Goal: Task Accomplishment & Management: Manage account settings

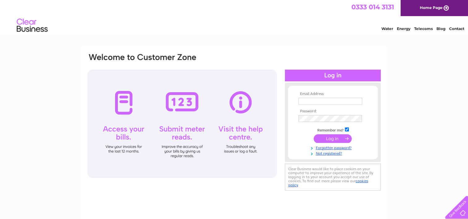
type input "[PERSON_NAME][EMAIL_ADDRESS][PERSON_NAME][DOMAIN_NAME]"
click at [333, 138] on input "submit" at bounding box center [332, 138] width 38 height 9
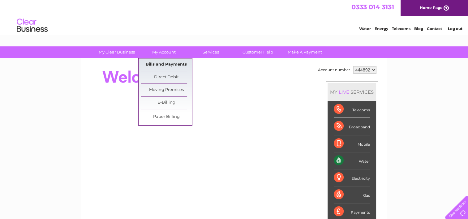
click at [161, 62] on link "Bills and Payments" at bounding box center [166, 64] width 51 height 12
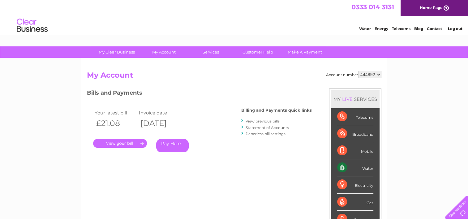
click at [132, 145] on link "." at bounding box center [120, 143] width 54 height 9
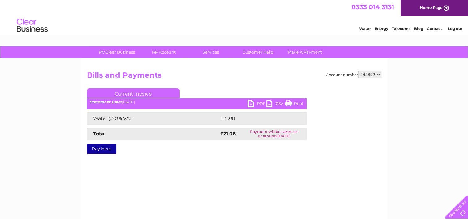
click at [259, 103] on link "PDF" at bounding box center [257, 104] width 19 height 9
